Goal: Task Accomplishment & Management: Use online tool/utility

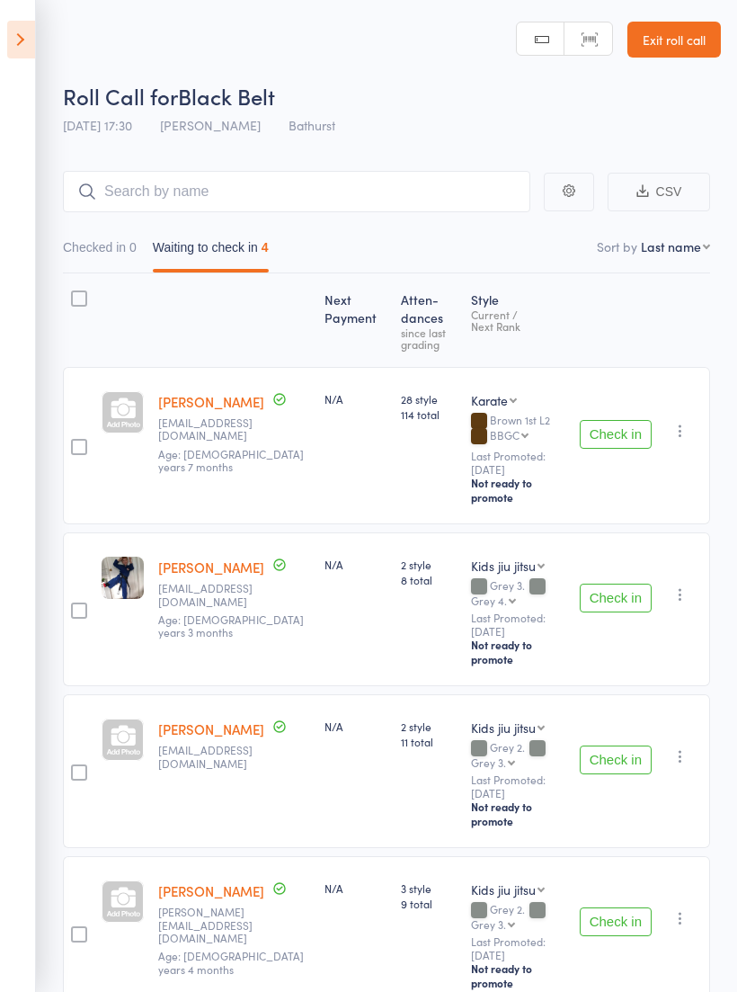
click at [633, 584] on button "Check in" at bounding box center [616, 598] width 72 height 29
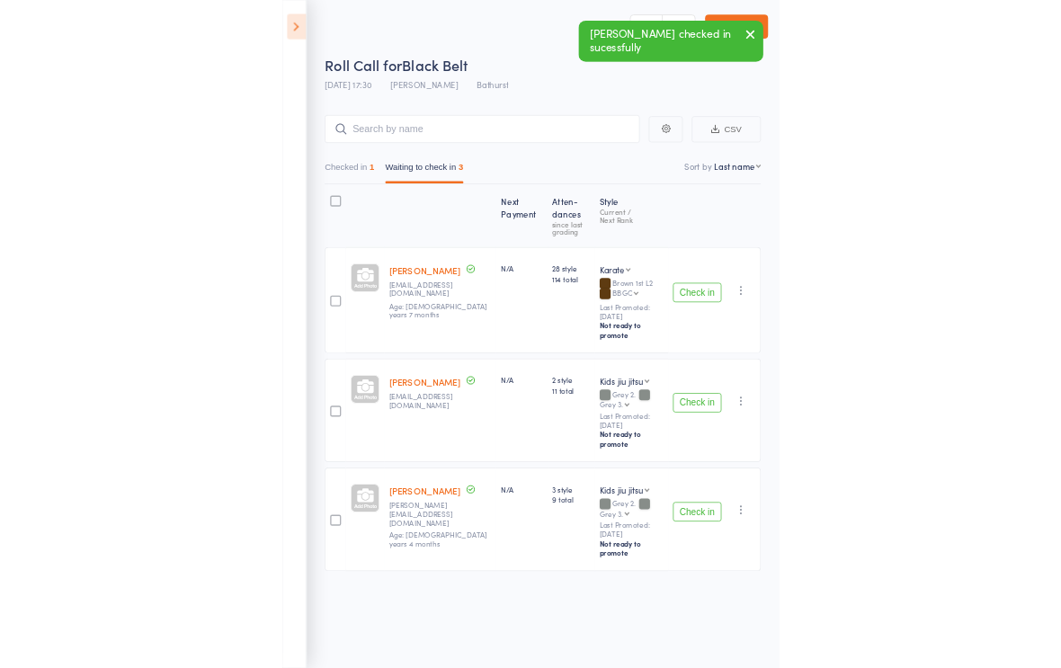
scroll to position [13, 0]
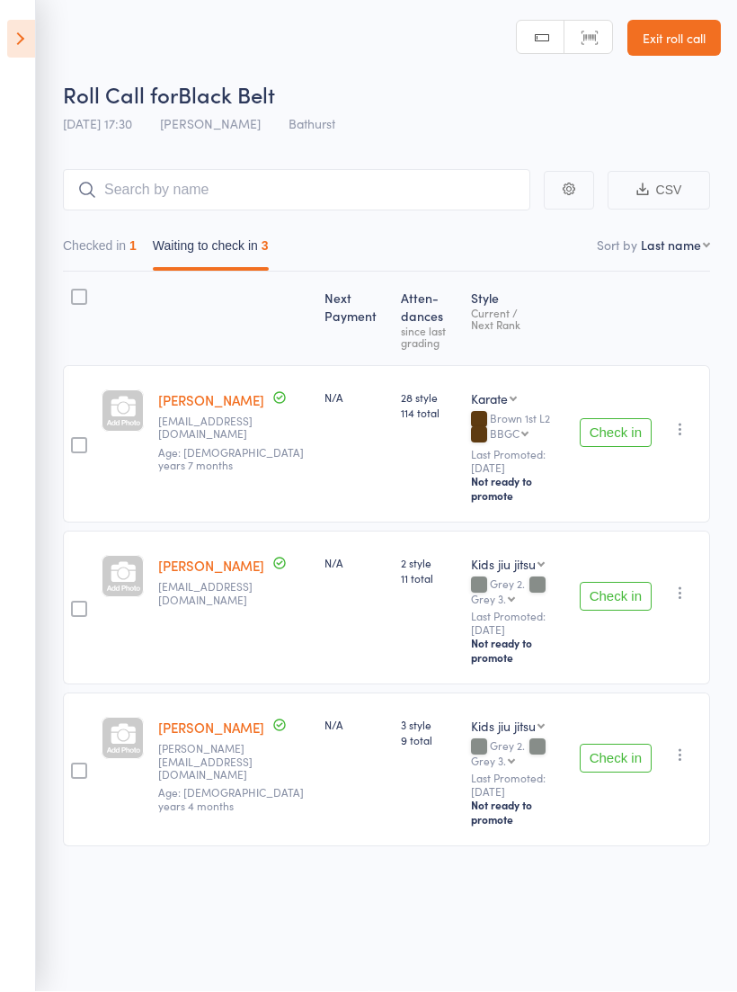
click at [625, 419] on button "Check in" at bounding box center [616, 433] width 72 height 29
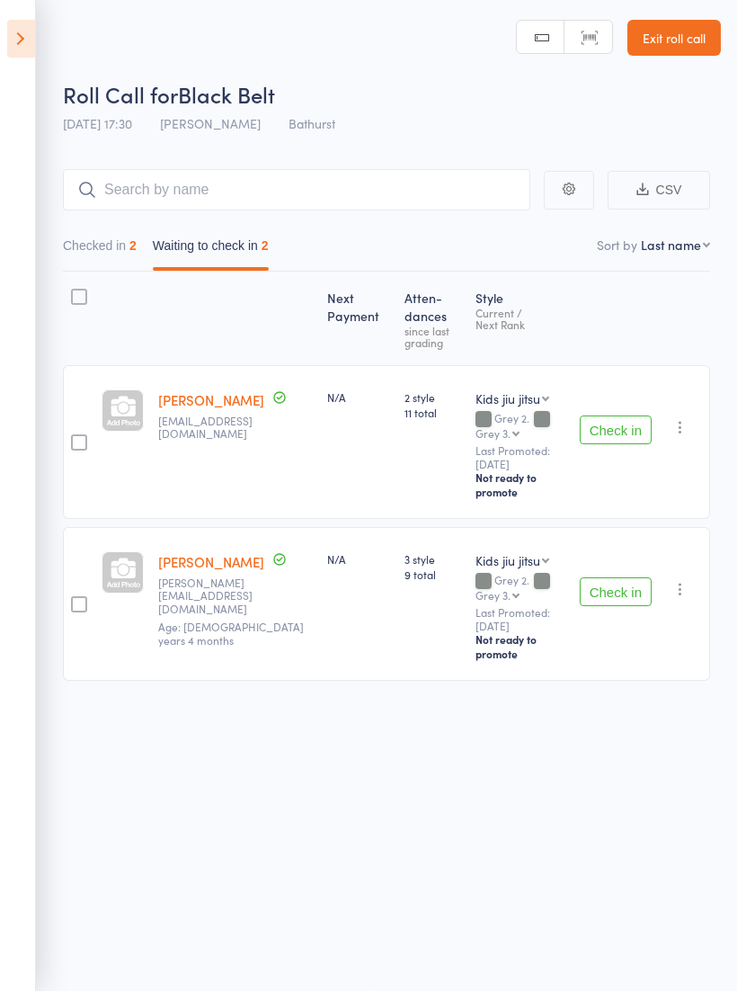
scroll to position [0, 0]
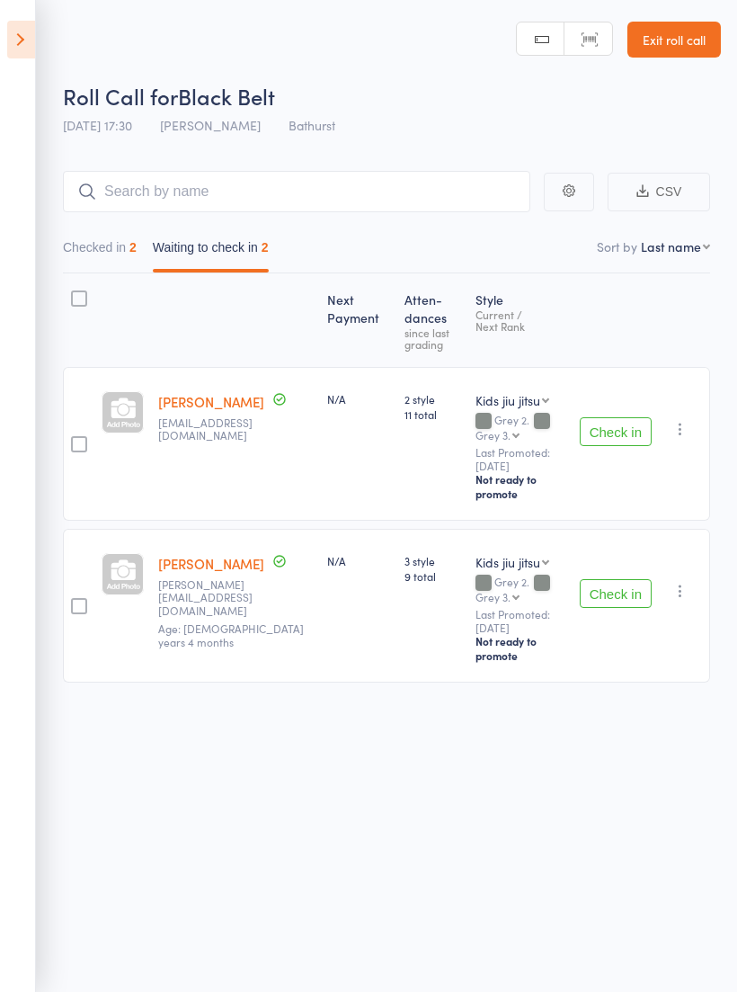
click at [630, 579] on button "Check in" at bounding box center [616, 593] width 72 height 29
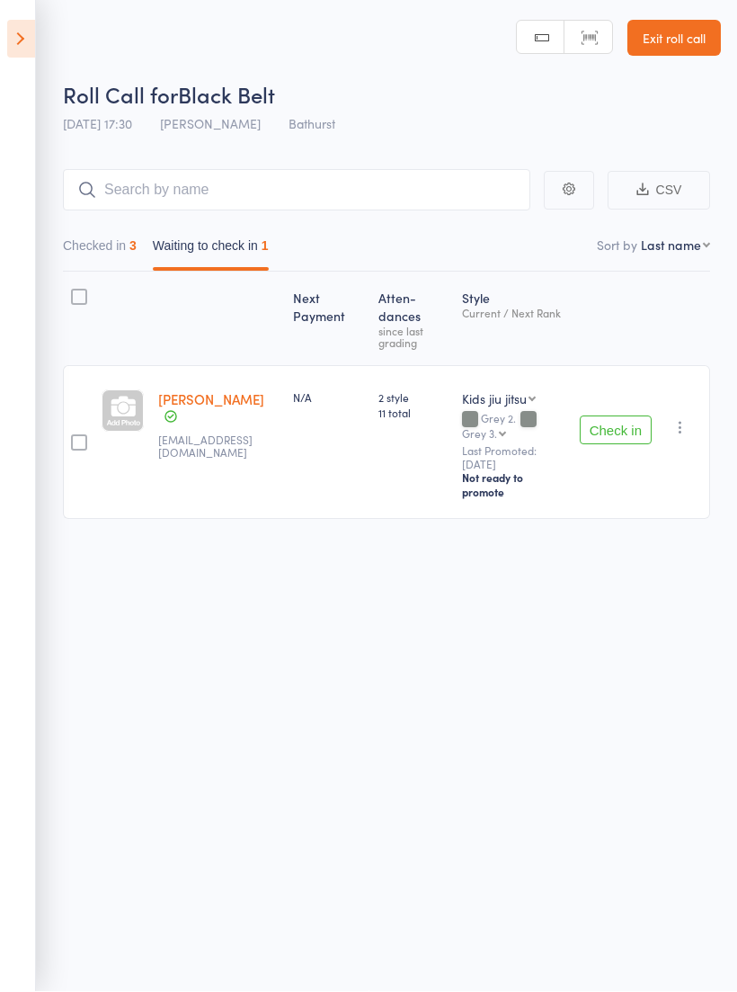
scroll to position [13, 0]
click at [627, 416] on button "Check in" at bounding box center [616, 430] width 72 height 29
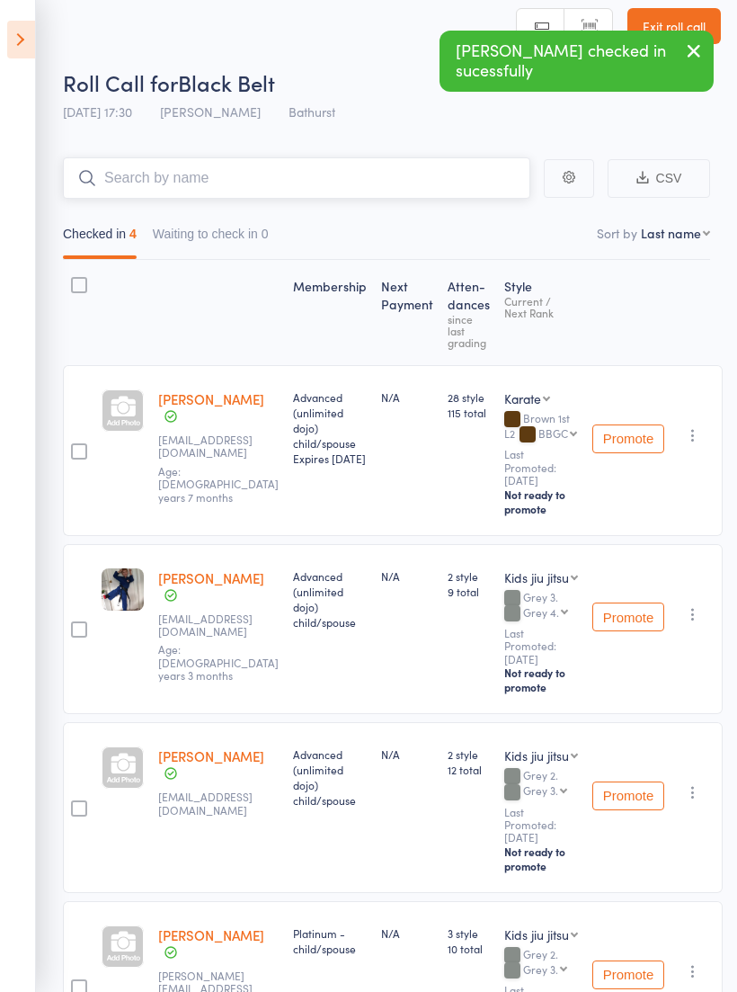
click at [331, 159] on input "search" at bounding box center [297, 177] width 468 height 41
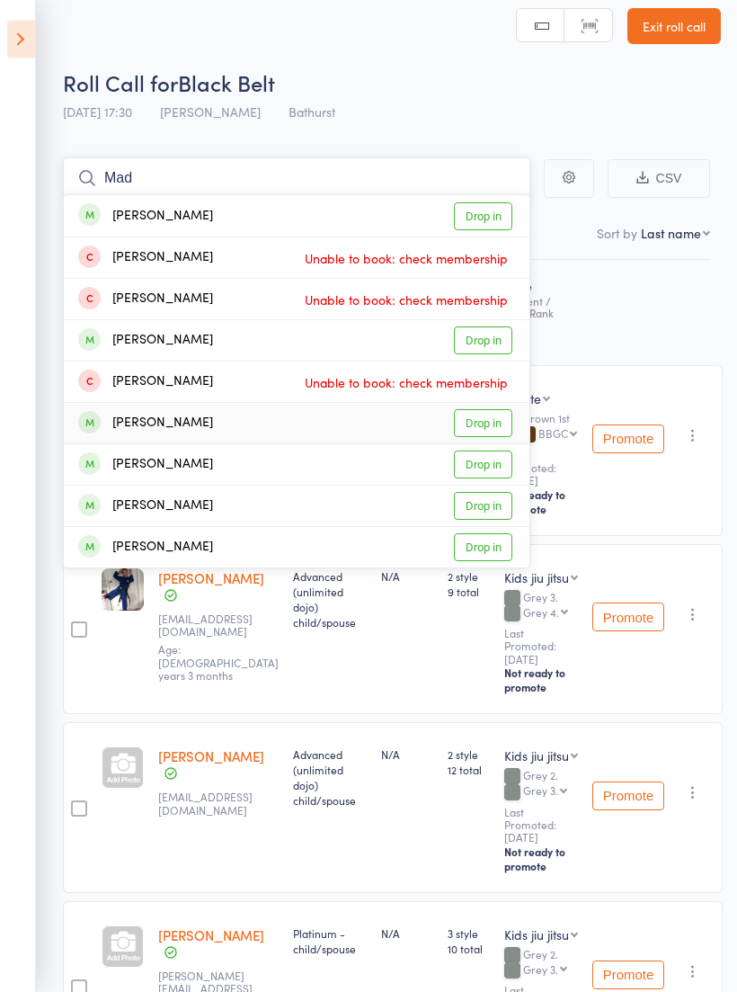
type input "Mad"
click at [478, 418] on link "Drop in" at bounding box center [483, 424] width 58 height 28
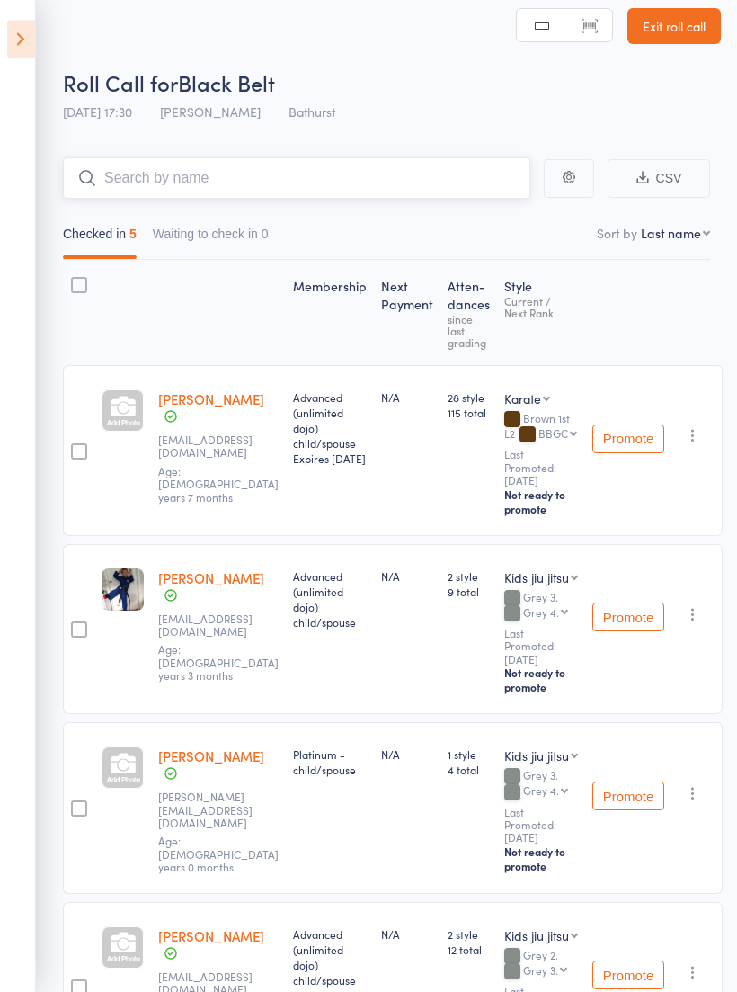
click at [263, 183] on input "search" at bounding box center [297, 178] width 468 height 41
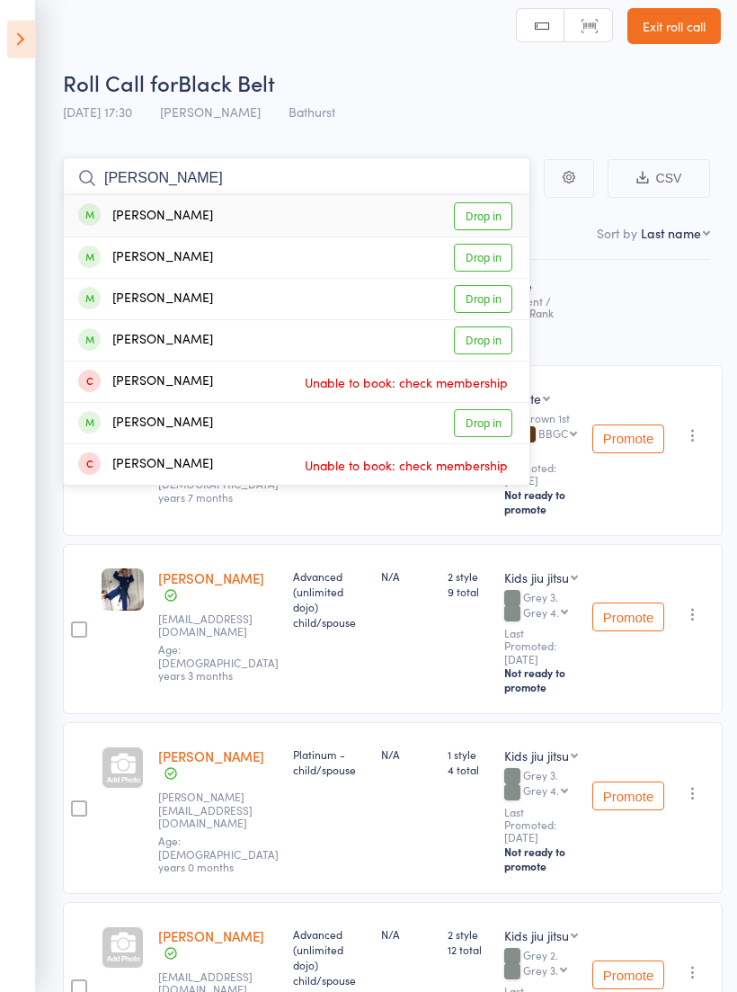
type input "Charlie"
click at [478, 219] on link "Drop in" at bounding box center [483, 217] width 58 height 28
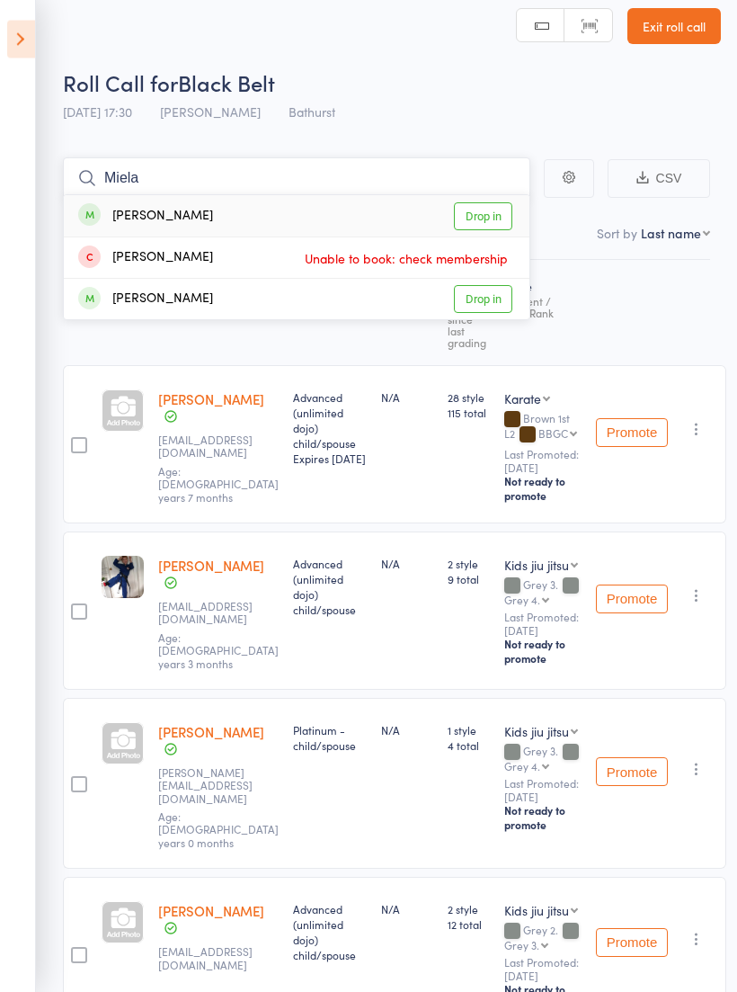
type input "Miela"
click at [485, 215] on link "Drop in" at bounding box center [483, 217] width 58 height 28
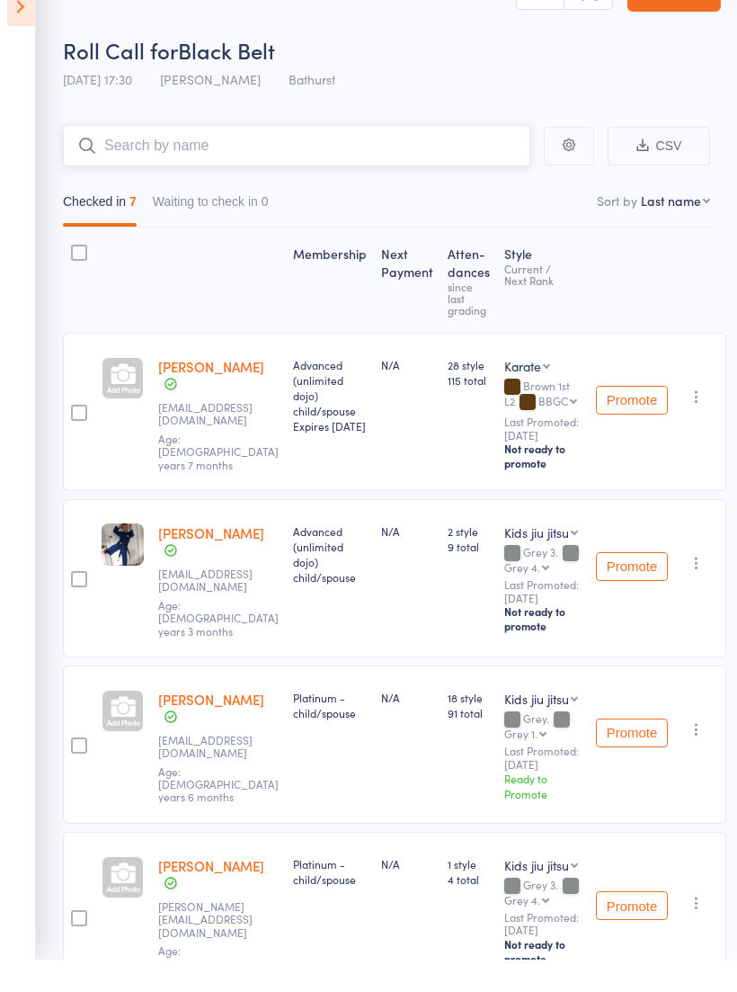
click at [268, 158] on input "search" at bounding box center [297, 178] width 468 height 41
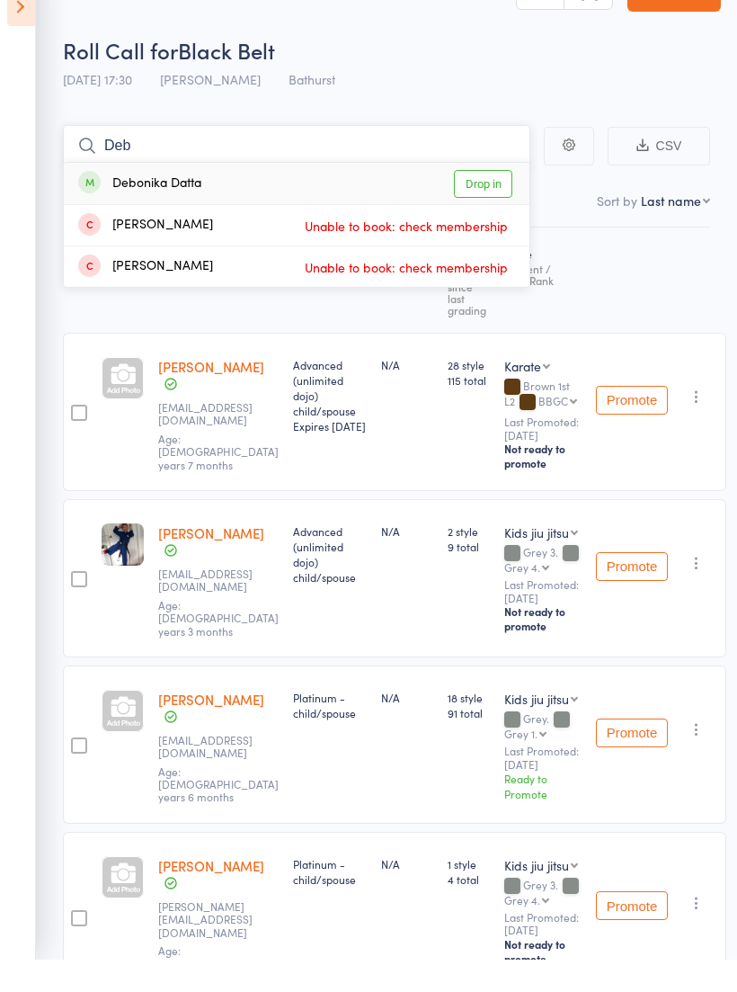
type input "Deb"
click at [486, 203] on link "Drop in" at bounding box center [483, 217] width 58 height 28
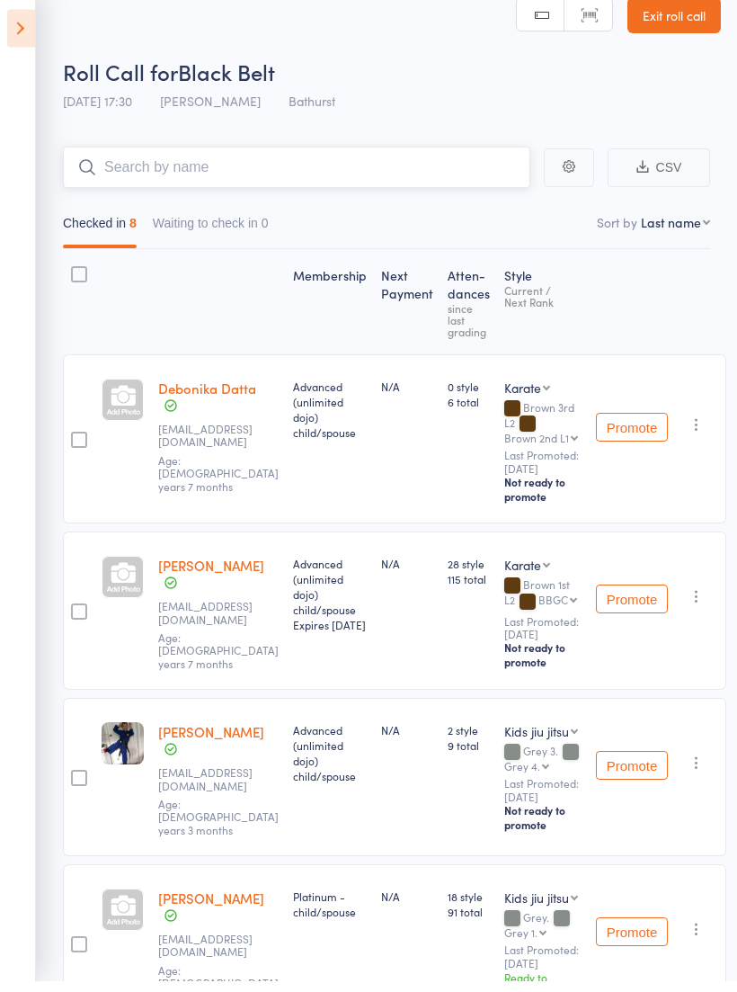
scroll to position [0, 0]
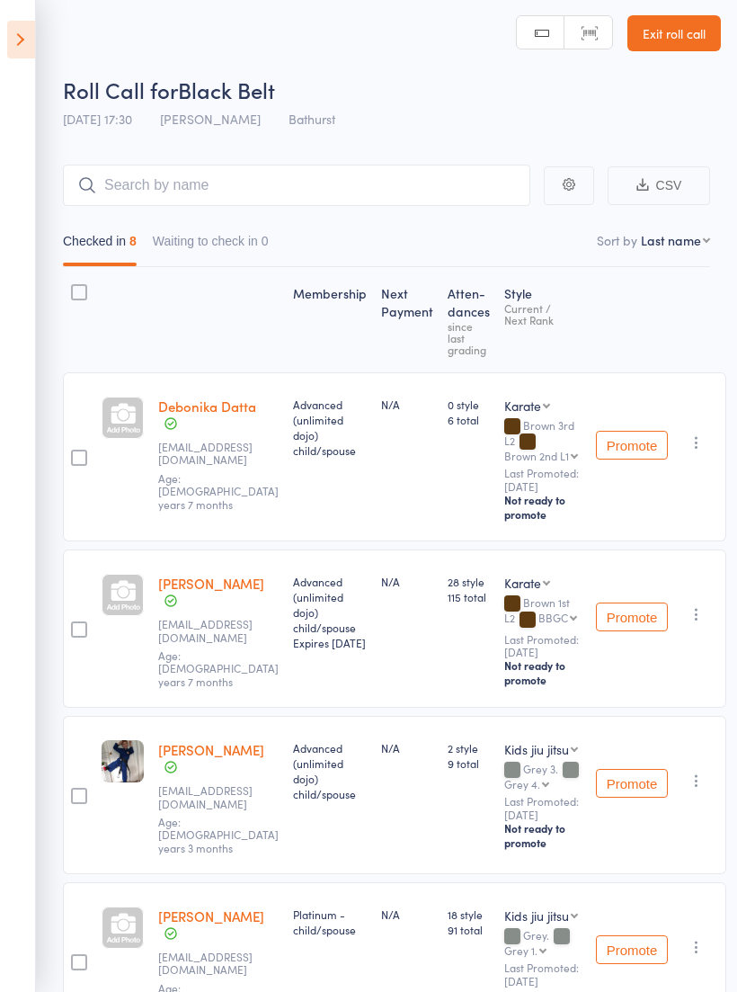
scroll to position [10, 0]
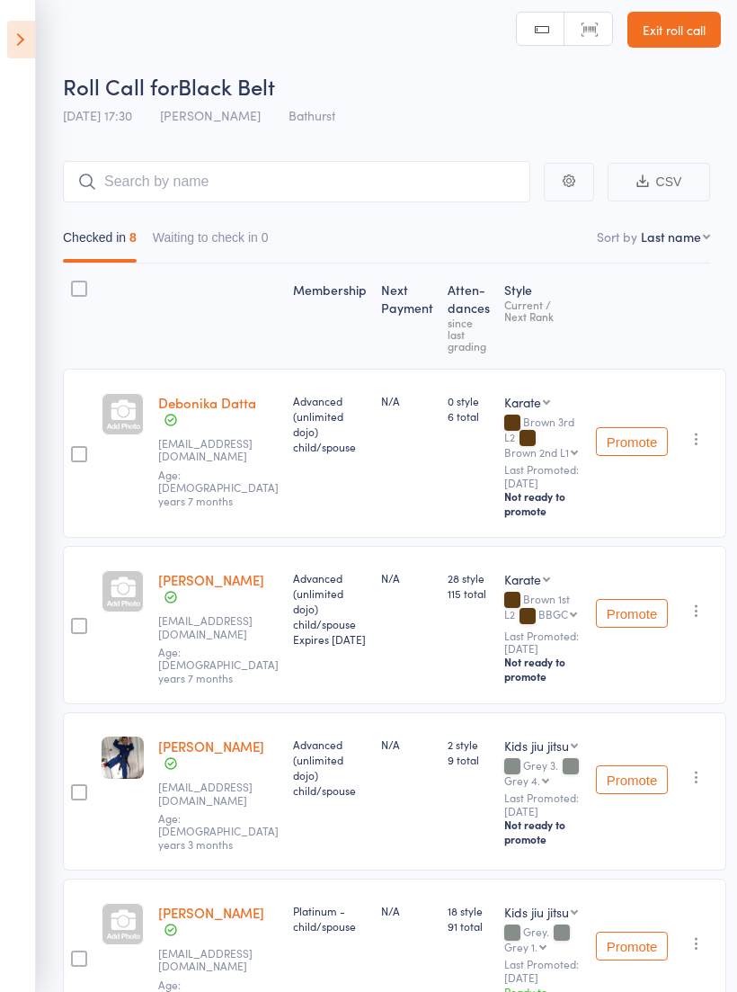
click at [652, 15] on link "Exit roll call" at bounding box center [675, 30] width 94 height 36
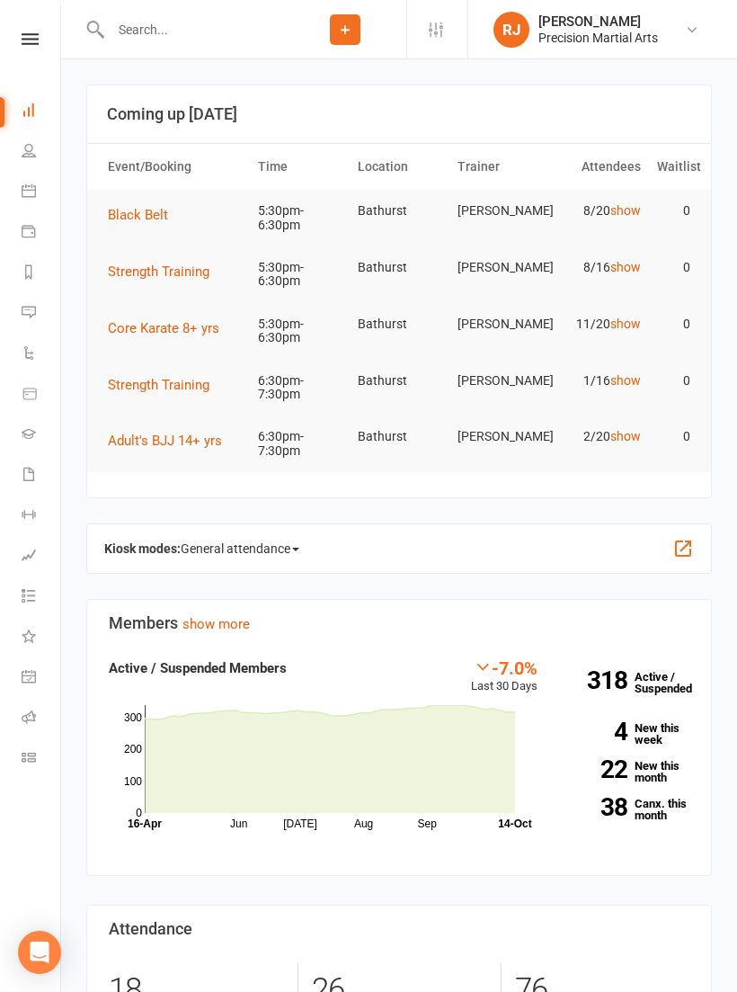
click at [23, 675] on icon at bounding box center [29, 676] width 14 height 14
click at [34, 588] on icon at bounding box center [29, 595] width 14 height 14
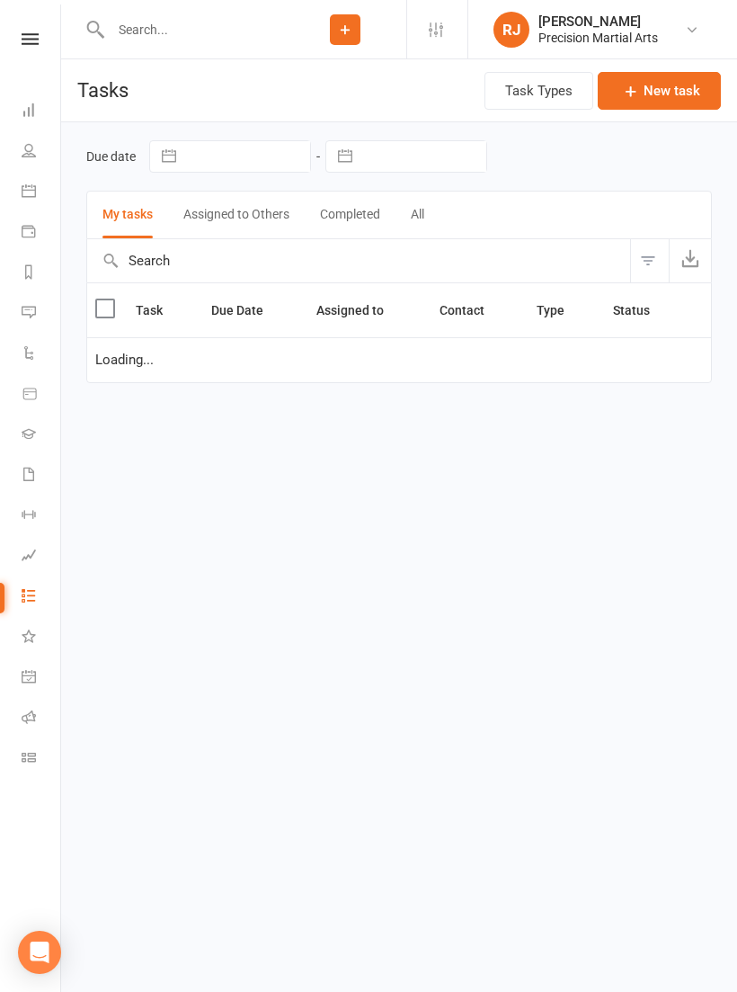
click at [31, 633] on icon at bounding box center [29, 636] width 14 height 14
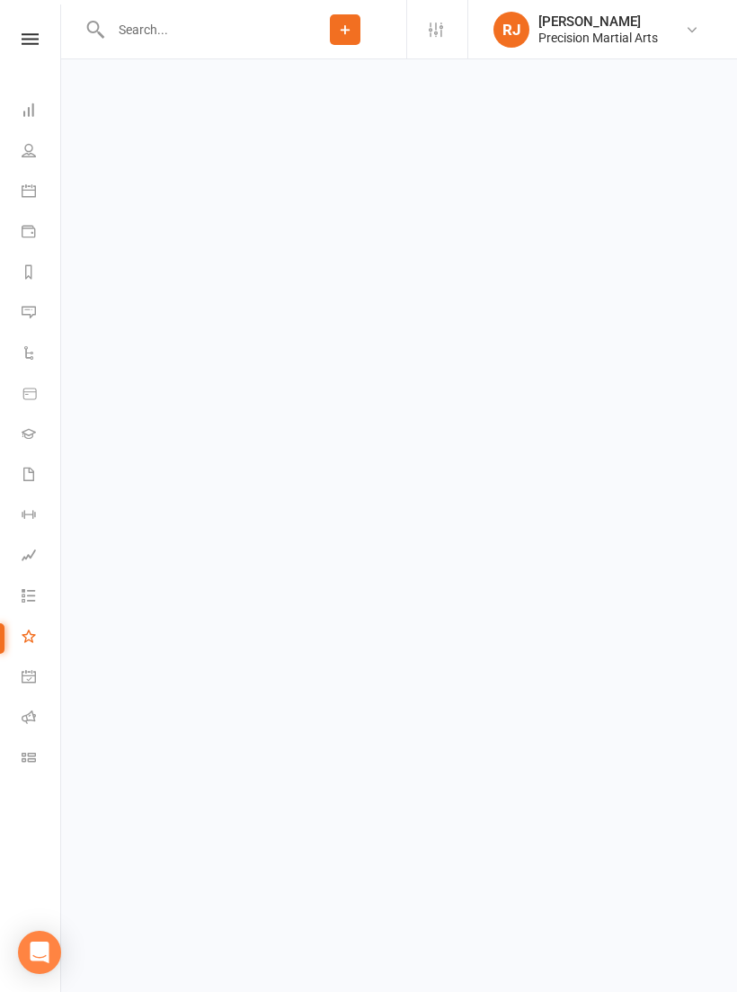
click at [35, 725] on link "Roll call" at bounding box center [42, 719] width 40 height 40
click at [31, 627] on link "What's New" at bounding box center [42, 638] width 40 height 40
click at [23, 641] on icon at bounding box center [29, 636] width 14 height 14
click at [24, 718] on icon at bounding box center [29, 716] width 14 height 14
click at [30, 715] on icon at bounding box center [29, 716] width 14 height 14
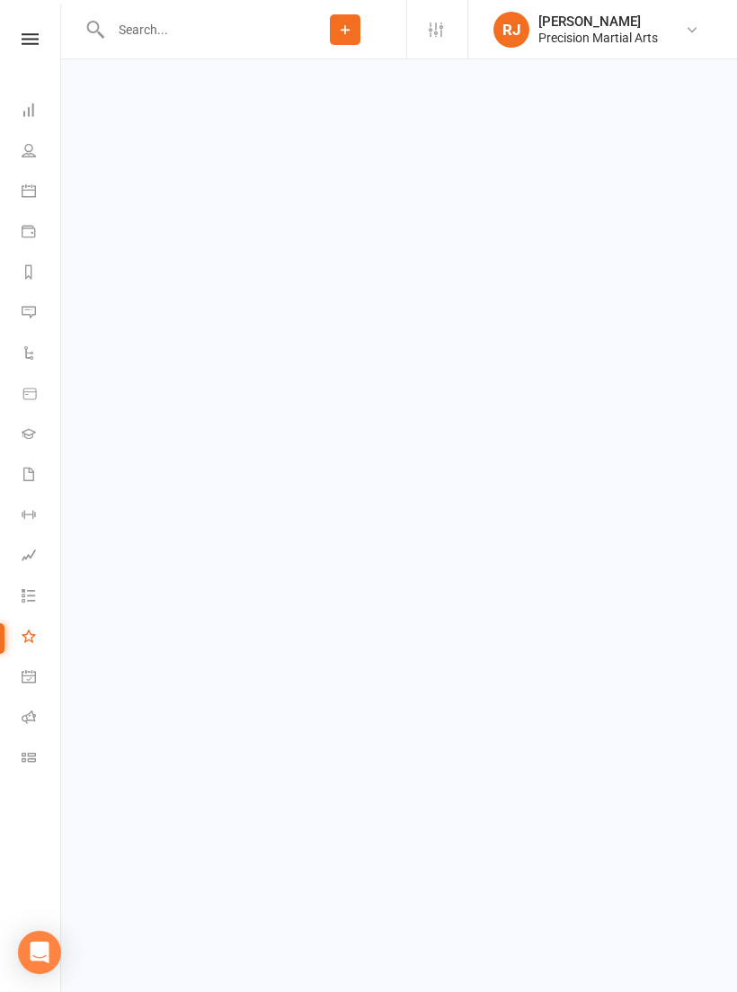
click at [32, 690] on link "General attendance" at bounding box center [42, 678] width 40 height 40
click at [27, 718] on icon at bounding box center [29, 716] width 14 height 14
click at [23, 715] on icon at bounding box center [29, 716] width 14 height 14
click at [26, 714] on icon at bounding box center [29, 716] width 14 height 14
click at [12, 714] on li "Roll call" at bounding box center [30, 719] width 60 height 40
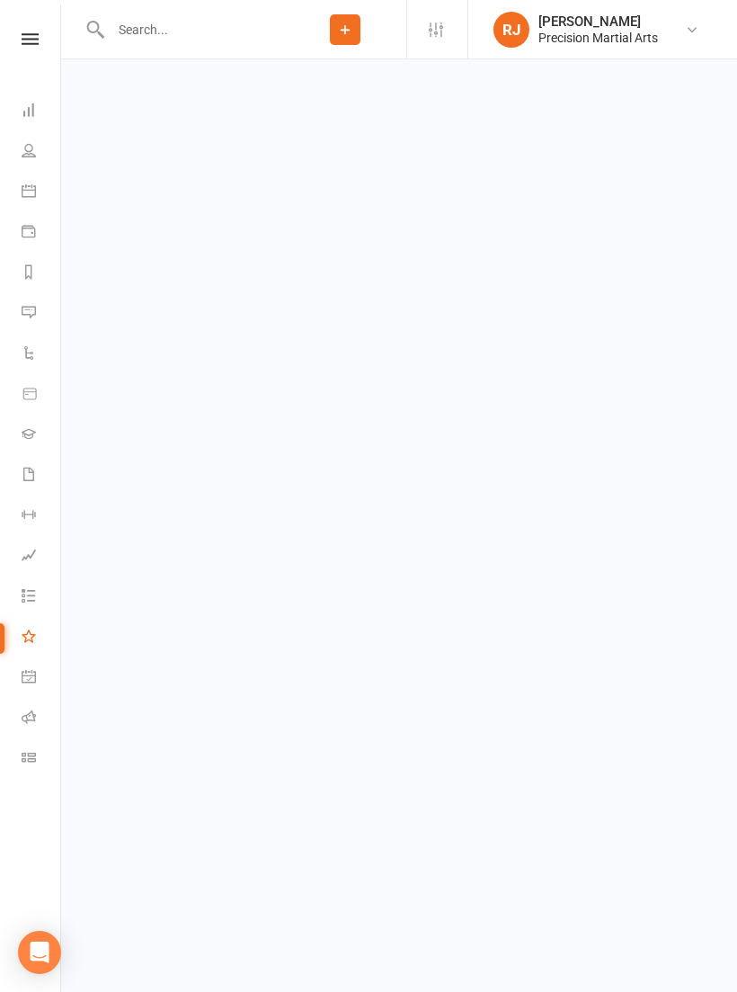
click at [28, 714] on icon at bounding box center [29, 716] width 14 height 14
click at [172, 35] on input "text" at bounding box center [194, 29] width 179 height 25
type input "Cor"
click at [35, 718] on icon at bounding box center [29, 716] width 14 height 14
click at [29, 35] on icon at bounding box center [30, 39] width 17 height 12
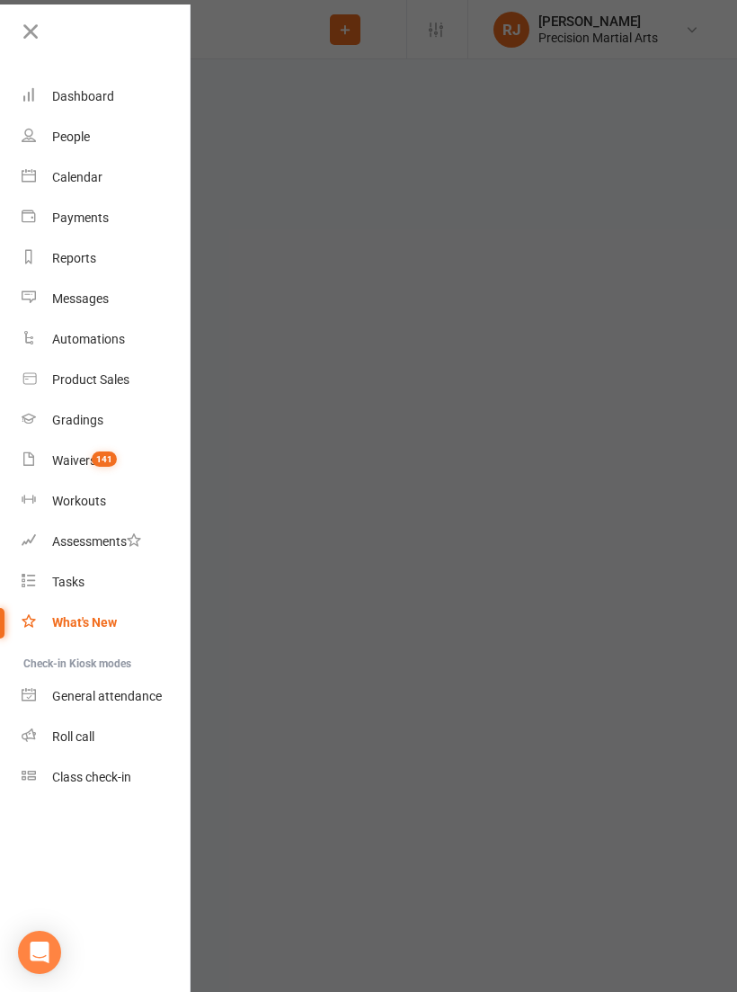
click at [59, 745] on link "Roll call" at bounding box center [107, 737] width 170 height 40
click at [87, 629] on div "What's New" at bounding box center [84, 622] width 65 height 14
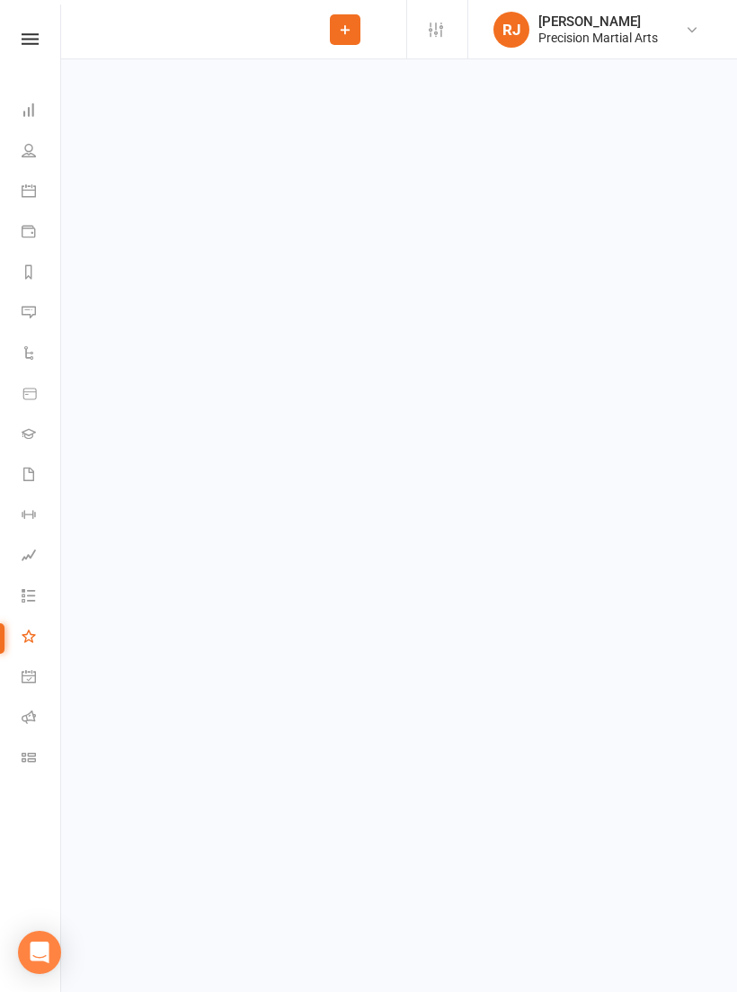
click at [22, 715] on icon at bounding box center [29, 716] width 14 height 14
click at [16, 34] on link at bounding box center [30, 39] width 64 height 12
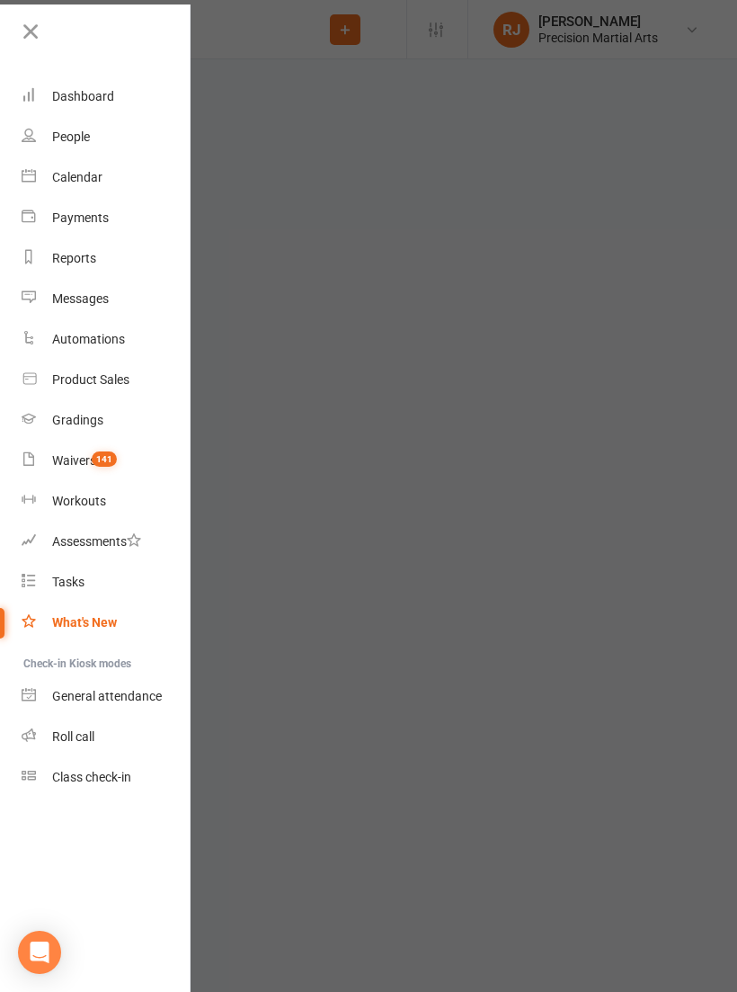
click at [82, 741] on div "Roll call" at bounding box center [73, 736] width 42 height 14
click at [80, 738] on div "Roll call" at bounding box center [73, 736] width 42 height 14
click at [106, 746] on link "Roll call" at bounding box center [107, 737] width 170 height 40
click at [68, 736] on div "Roll call" at bounding box center [73, 736] width 42 height 14
click at [27, 725] on link "Roll call" at bounding box center [107, 737] width 170 height 40
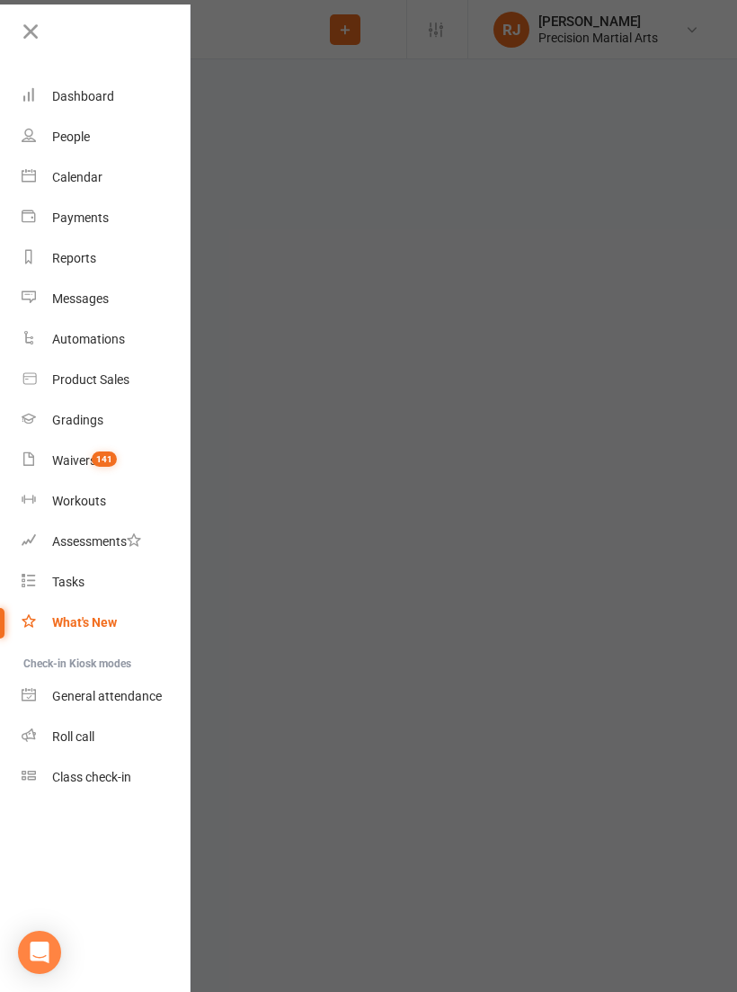
click at [591, 567] on div at bounding box center [368, 496] width 737 height 992
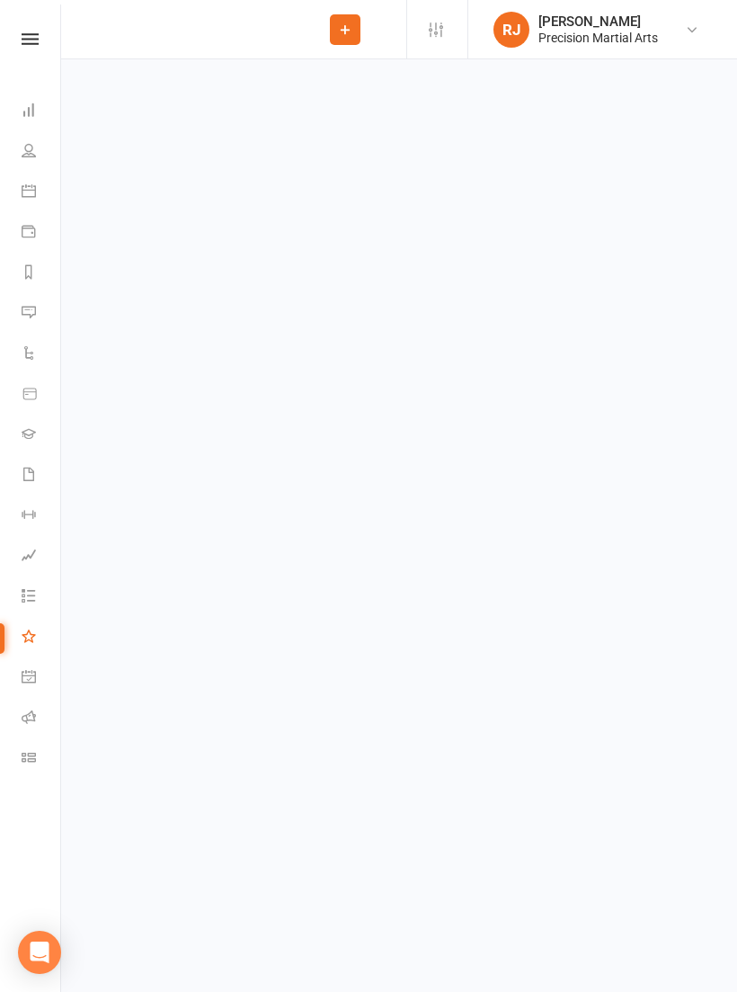
click at [34, 718] on icon at bounding box center [29, 716] width 14 height 14
click at [40, 33] on link at bounding box center [30, 39] width 64 height 12
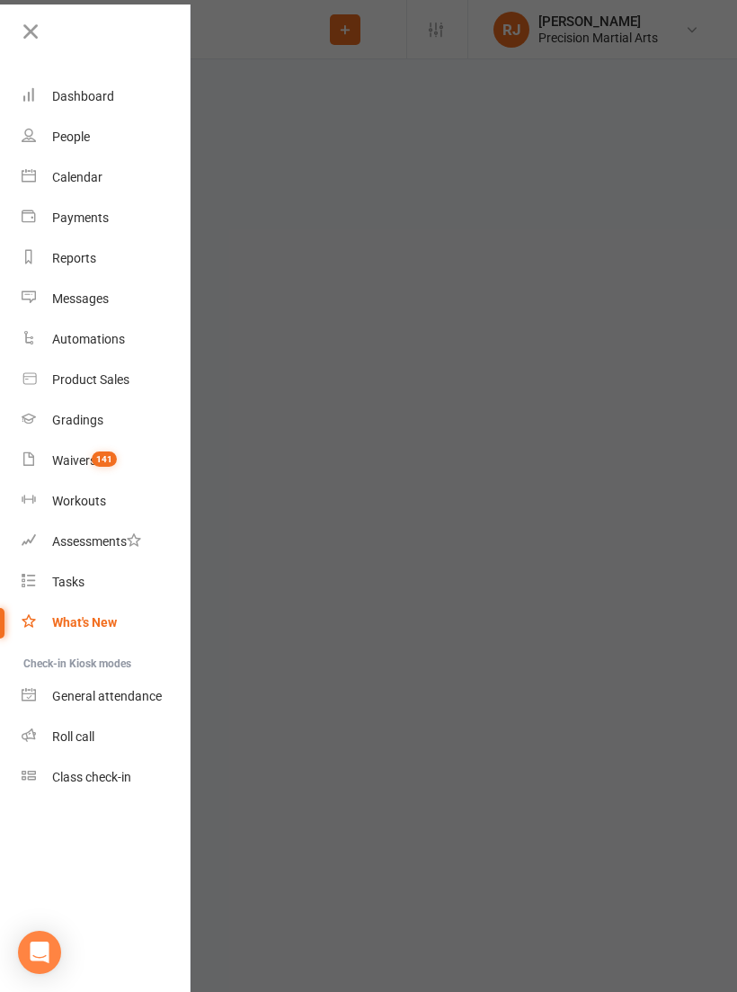
click at [77, 732] on div "Roll call" at bounding box center [73, 736] width 42 height 14
click at [69, 745] on link "Roll call" at bounding box center [107, 737] width 170 height 40
click at [64, 732] on div "Roll call" at bounding box center [73, 736] width 42 height 14
click at [65, 731] on div "Roll call" at bounding box center [73, 736] width 42 height 14
click at [69, 732] on div "Roll call" at bounding box center [73, 736] width 42 height 14
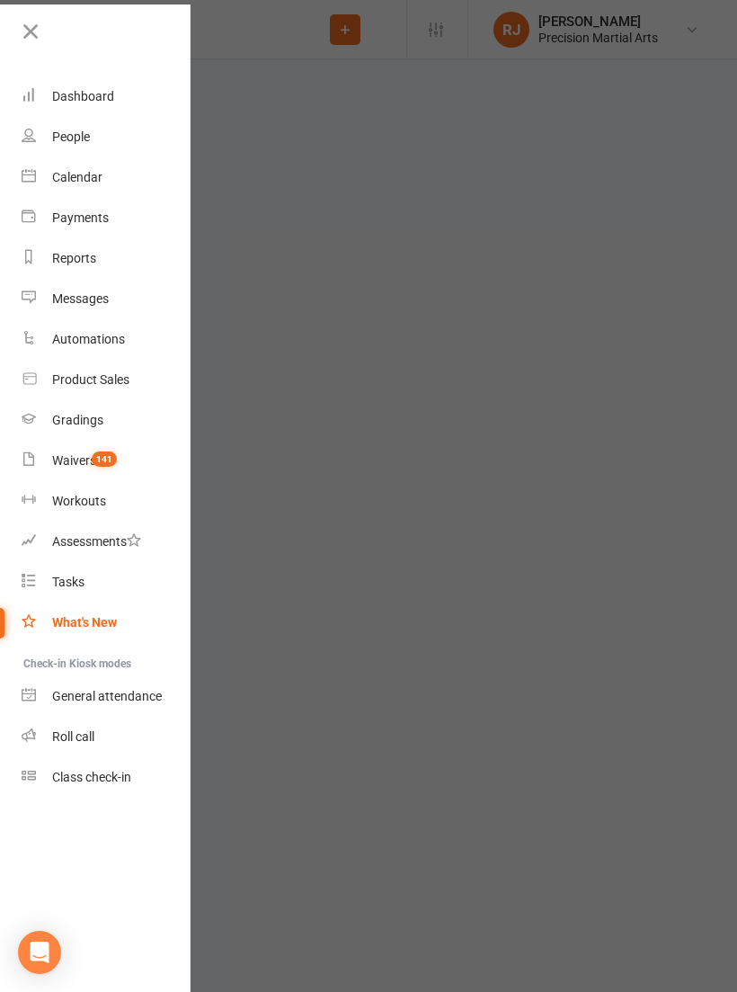
click at [70, 732] on div "Roll call" at bounding box center [73, 736] width 42 height 14
click at [67, 741] on div "Roll call" at bounding box center [73, 736] width 42 height 14
click at [64, 738] on div "Roll call" at bounding box center [73, 736] width 42 height 14
click at [54, 738] on div "Roll call" at bounding box center [73, 736] width 42 height 14
click at [53, 736] on div "Roll call" at bounding box center [73, 736] width 42 height 14
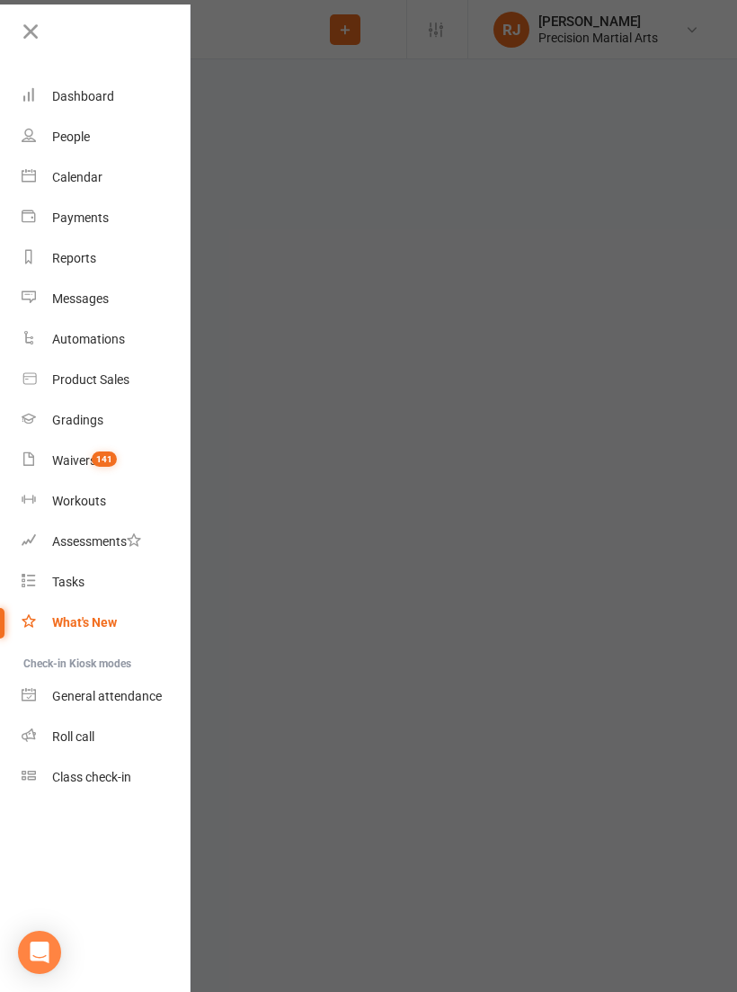
click at [68, 735] on div "Roll call" at bounding box center [73, 736] width 42 height 14
click at [68, 747] on link "Roll call" at bounding box center [107, 737] width 170 height 40
click at [67, 724] on link "Roll call" at bounding box center [107, 737] width 170 height 40
click at [22, 21] on icon at bounding box center [30, 31] width 25 height 25
